Goal: Transaction & Acquisition: Obtain resource

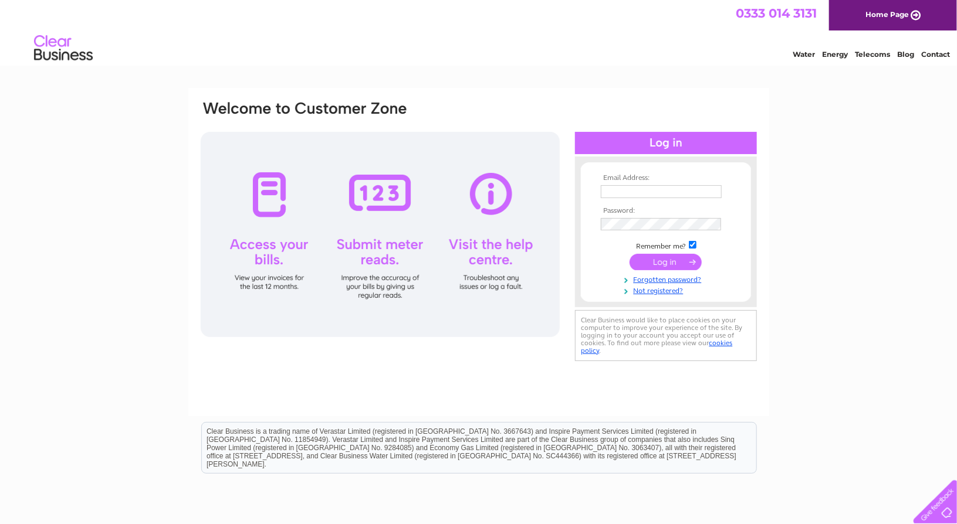
type input "[PERSON_NAME][EMAIL_ADDRESS][PERSON_NAME][DOMAIN_NAME]"
click at [651, 263] on input "submit" at bounding box center [666, 262] width 72 height 16
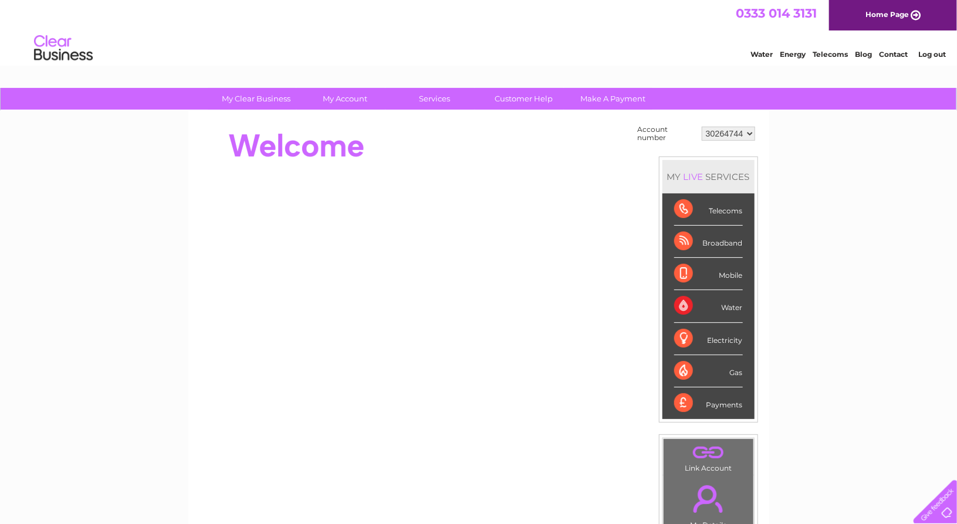
click at [736, 303] on div "Water" at bounding box center [708, 306] width 69 height 32
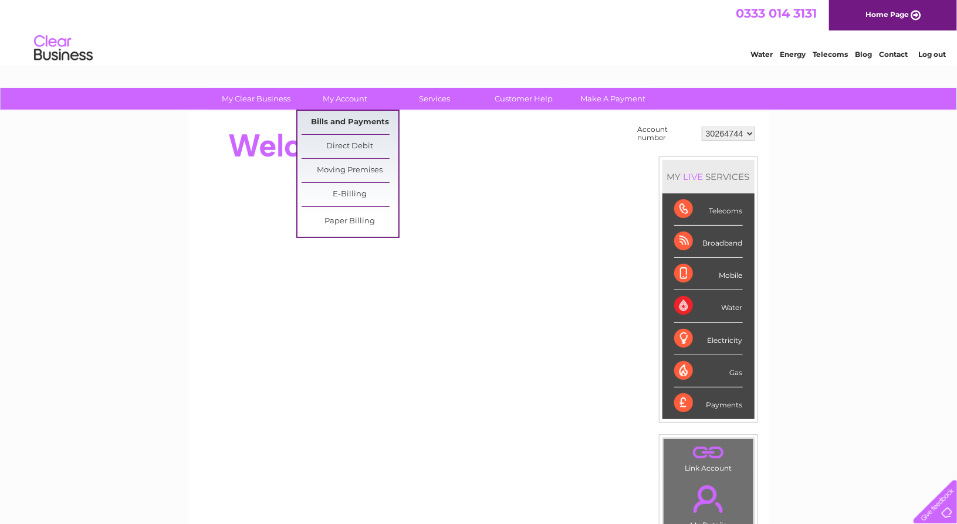
click at [341, 123] on link "Bills and Payments" at bounding box center [350, 122] width 97 height 23
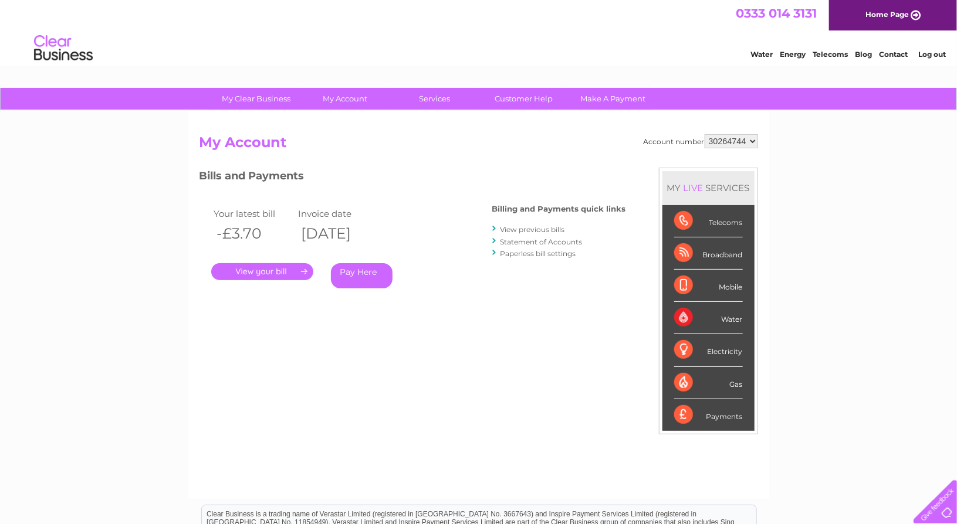
click at [516, 227] on link "View previous bills" at bounding box center [532, 229] width 65 height 9
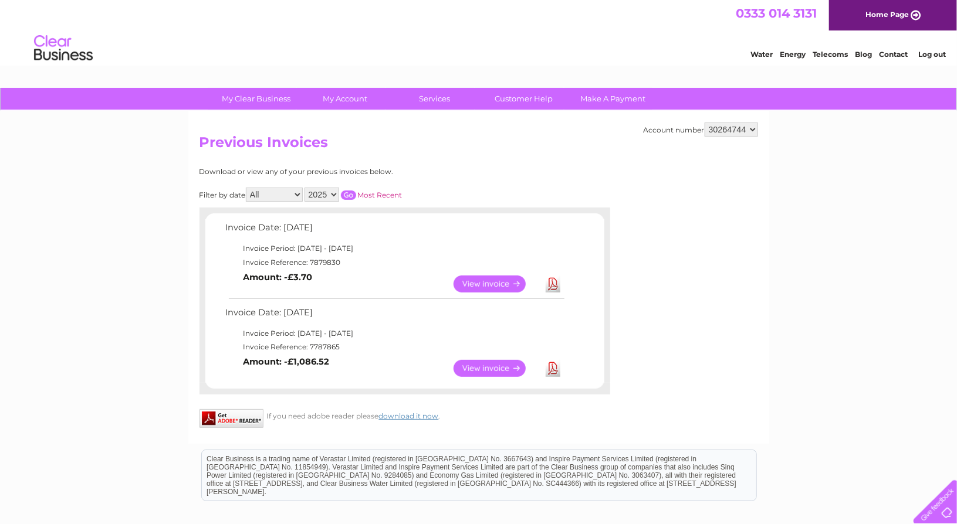
click at [552, 286] on link "Download" at bounding box center [553, 284] width 15 height 17
click at [553, 363] on link "Download" at bounding box center [553, 368] width 15 height 17
